Goal: Task Accomplishment & Management: Use online tool/utility

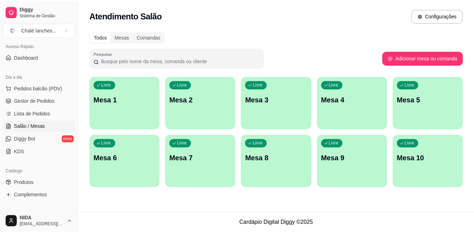
scroll to position [62, 0]
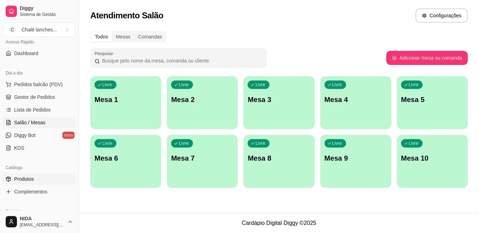
click at [25, 175] on span "Produtos" at bounding box center [24, 178] width 20 height 7
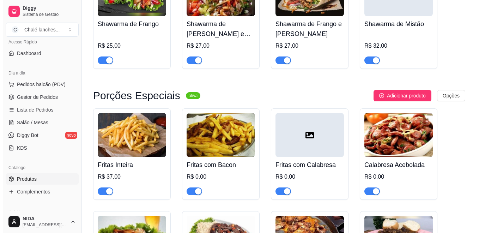
scroll to position [1179, 0]
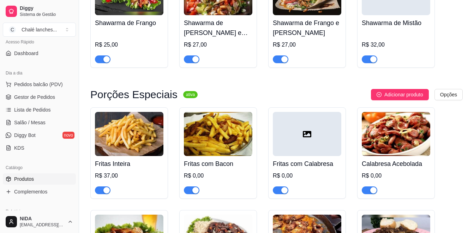
click at [139, 169] on h4 "Fritas Inteira" at bounding box center [129, 164] width 68 height 10
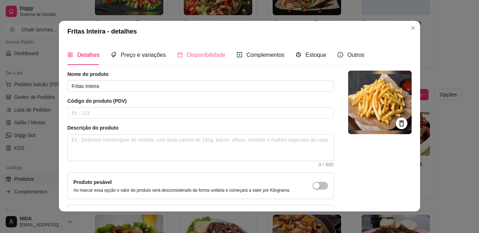
scroll to position [0, 0]
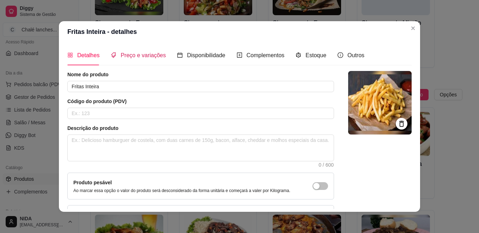
click at [139, 51] on div "Preço e variações" at bounding box center [138, 55] width 55 height 9
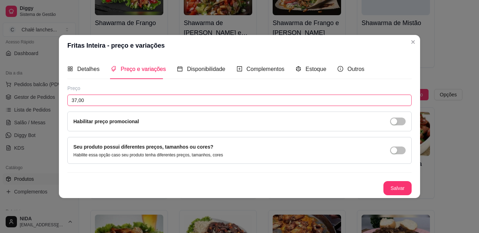
click at [123, 98] on input "37,00" at bounding box center [239, 100] width 344 height 11
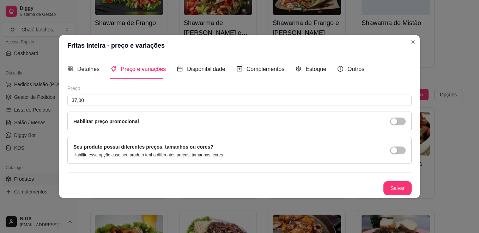
click at [123, 154] on p "Habilite essa opção caso seu produto tenha diferentes preços, tamanhos, cores" at bounding box center [148, 155] width 150 height 6
click at [391, 150] on div "button" at bounding box center [394, 150] width 6 height 6
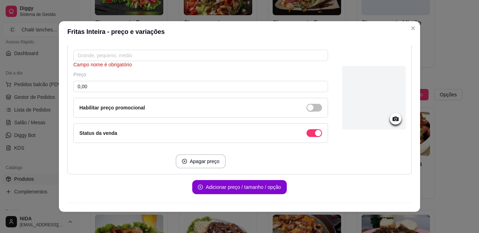
scroll to position [97, 0]
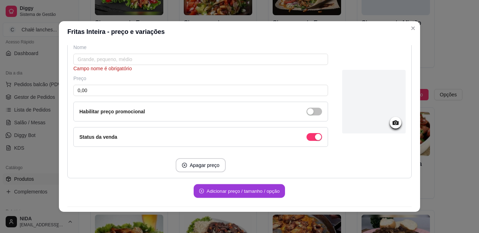
click at [244, 186] on button "Adicionar preço / tamanho / opção" at bounding box center [239, 191] width 91 height 14
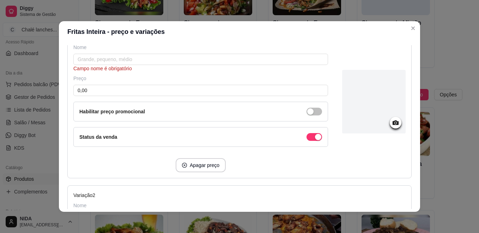
click at [193, 117] on div "Habilitar preço promocional" at bounding box center [200, 112] width 255 height 20
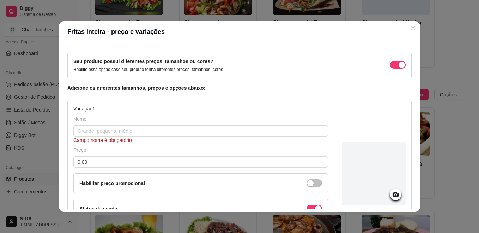
scroll to position [0, 0]
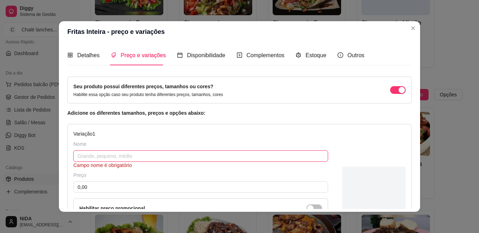
click at [138, 158] on input "text" at bounding box center [200, 155] width 255 height 11
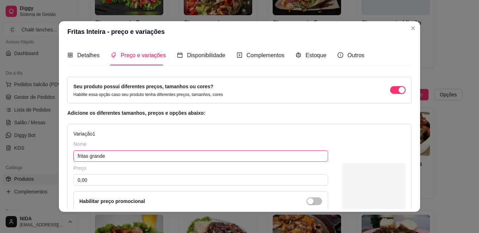
type input "fritas grande"
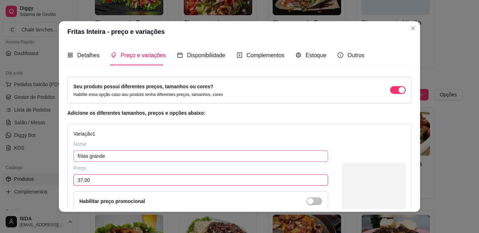
type input "37,00"
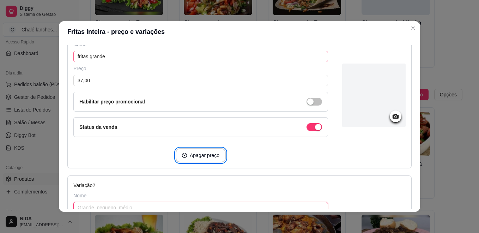
scroll to position [104, 0]
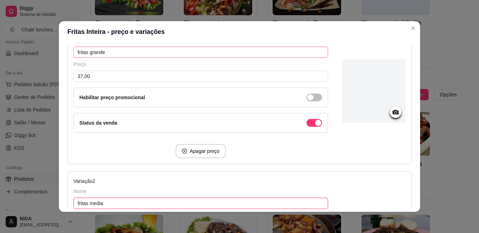
type input "fritas media"
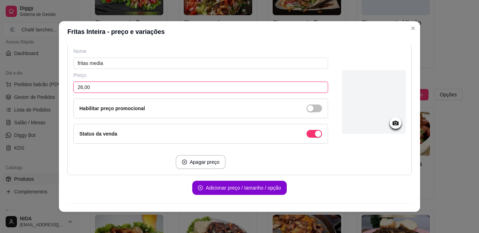
scroll to position [261, 0]
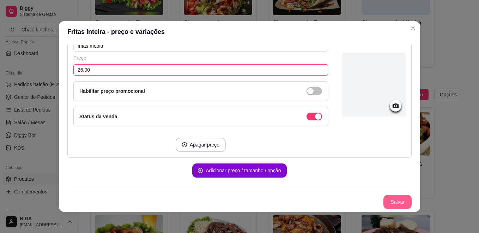
type input "26,00"
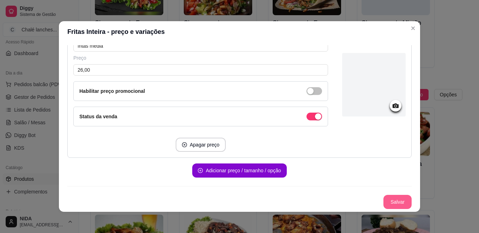
click at [383, 199] on button "Salvar" at bounding box center [397, 202] width 28 height 14
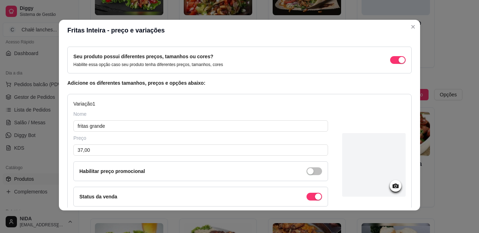
scroll to position [0, 0]
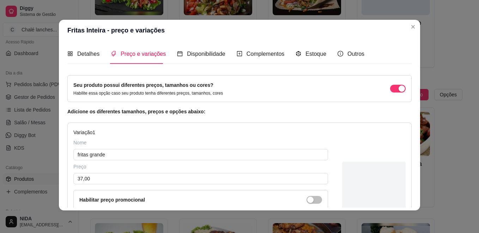
click at [137, 59] on div "Preço e variações" at bounding box center [138, 54] width 55 height 20
click at [90, 49] on div "Detalhes" at bounding box center [83, 53] width 32 height 9
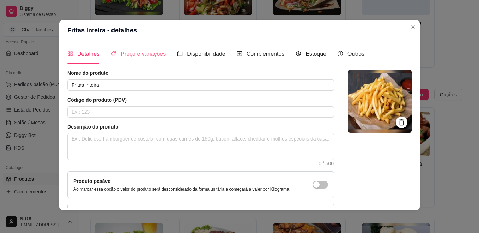
click at [137, 60] on div "Preço e variações" at bounding box center [138, 54] width 55 height 20
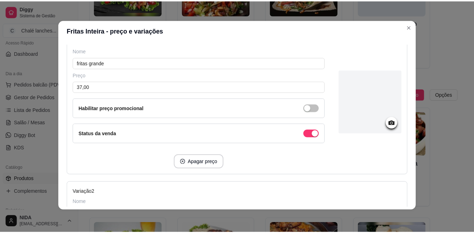
scroll to position [92, 0]
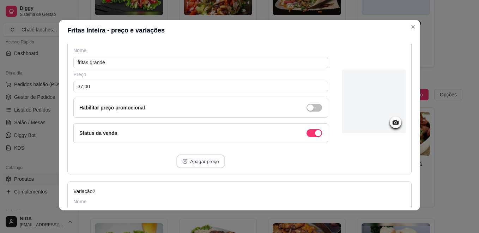
click at [196, 157] on button "Apagar preço" at bounding box center [200, 162] width 49 height 14
type input "fritas media"
type input "26,00"
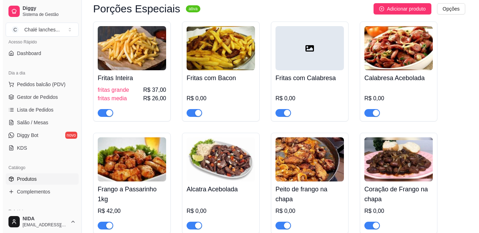
scroll to position [1264, 0]
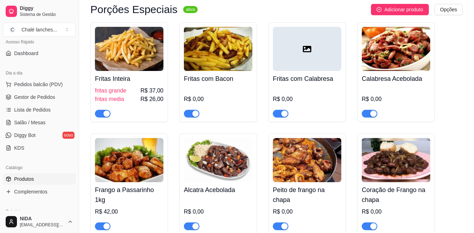
click at [124, 84] on h4 "Fritas Inteira" at bounding box center [129, 79] width 68 height 10
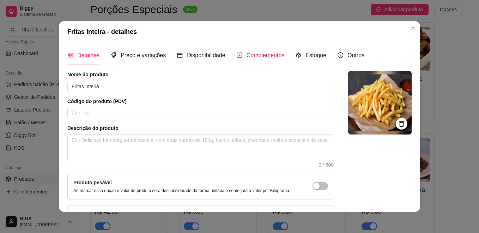
click at [257, 58] on span "Complementos" at bounding box center [266, 55] width 38 height 6
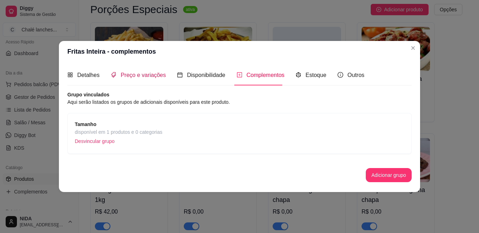
click at [145, 79] on div "Preço e variações" at bounding box center [138, 75] width 55 height 9
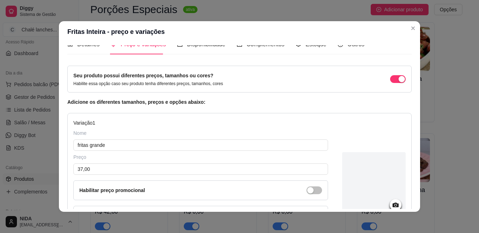
scroll to position [0, 0]
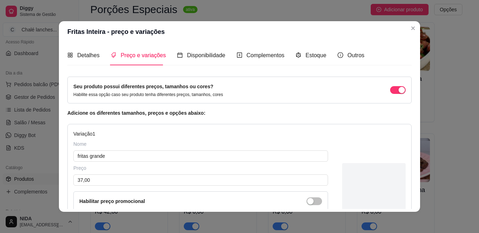
click at [402, 89] on div "Seu produto possui diferentes preços, tamanhos ou cores? Habilite essa opção ca…" at bounding box center [239, 90] width 344 height 27
click at [399, 90] on div "button" at bounding box center [402, 90] width 6 height 6
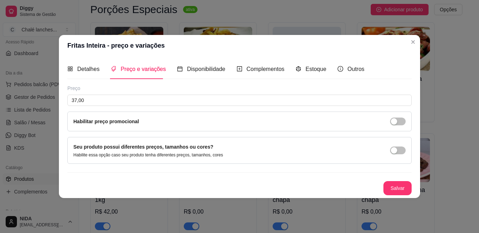
click at [399, 146] on div "Seu produto possui diferentes preços, tamanhos ou cores? Habilite essa opção ca…" at bounding box center [239, 150] width 332 height 15
click at [397, 152] on div "button" at bounding box center [394, 150] width 6 height 6
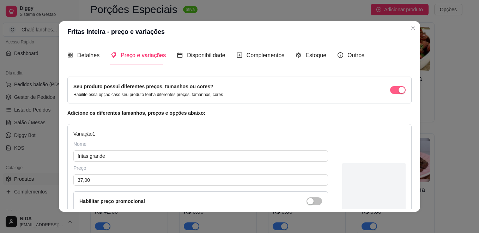
click at [390, 89] on span "button" at bounding box center [398, 90] width 16 height 8
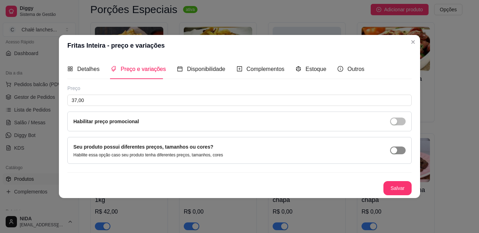
click at [404, 151] on span "button" at bounding box center [398, 150] width 16 height 8
click at [194, 72] on span "Disponibilidade" at bounding box center [206, 69] width 38 height 6
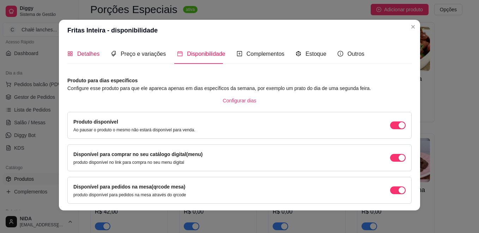
click at [77, 54] on span "Detalhes" at bounding box center [88, 54] width 22 height 6
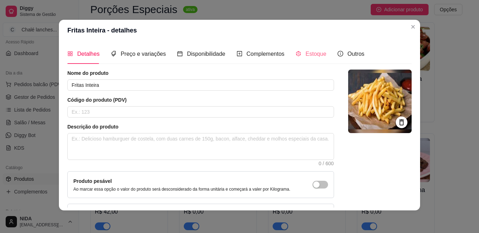
click at [300, 59] on div "Estoque" at bounding box center [311, 54] width 31 height 20
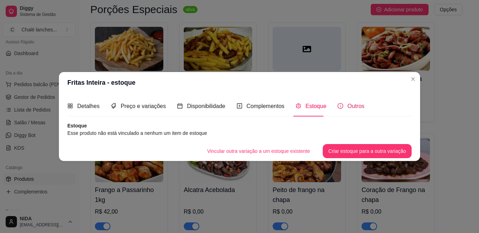
click at [353, 103] on span "Outros" at bounding box center [355, 106] width 17 height 6
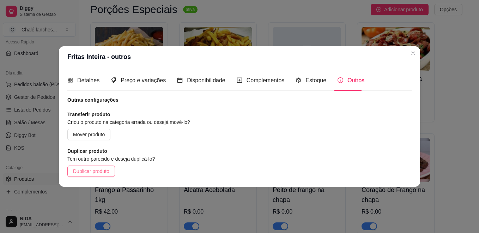
click at [108, 167] on span "Duplicar produto" at bounding box center [91, 171] width 36 height 8
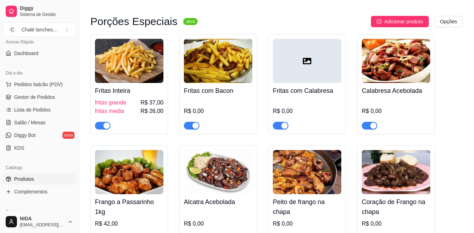
scroll to position [1253, 0]
